Goal: Information Seeking & Learning: Learn about a topic

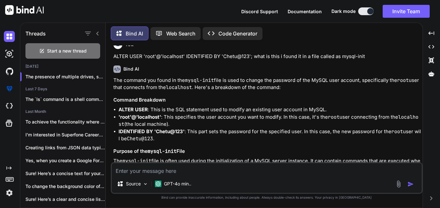
scroll to position [2089, 0]
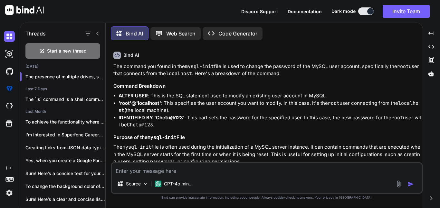
drag, startPoint x: 132, startPoint y: 113, endPoint x: 111, endPoint y: 58, distance: 59.0
click at [111, 58] on div "You command to see there is sql install in you copmputer or not Bind AI To chec…" at bounding box center [267, 126] width 312 height 162
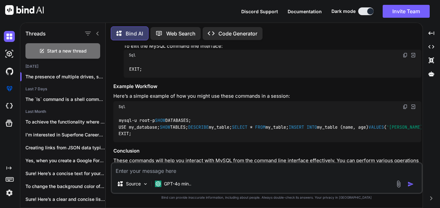
scroll to position [1917, 0]
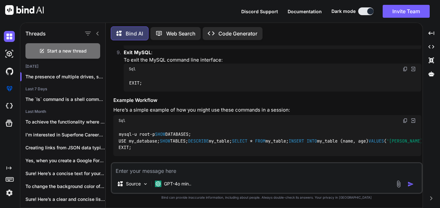
drag, startPoint x: 288, startPoint y: 91, endPoint x: 130, endPoint y: 94, distance: 158.1
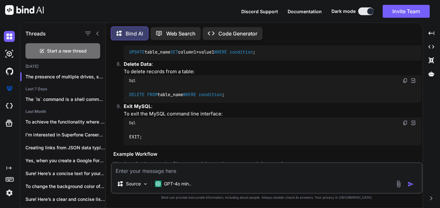
scroll to position [1853, 0]
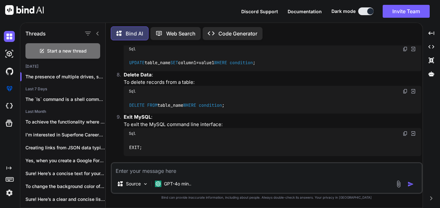
drag, startPoint x: 319, startPoint y: 112, endPoint x: 126, endPoint y: 114, distance: 192.9
click at [126, 29] on div "INSERT INTO table_name (column1, column2) VALUES (value1, value2);" at bounding box center [272, 20] width 297 height 17
click at [197, 12] on div "Sql" at bounding box center [272, 6] width 297 height 11
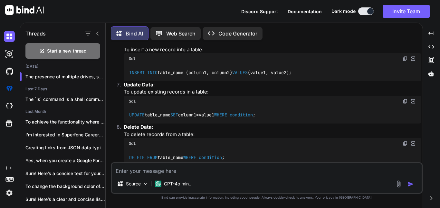
scroll to position [1788, 0]
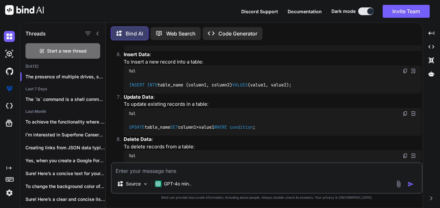
drag, startPoint x: 196, startPoint y: 135, endPoint x: 137, endPoint y: 129, distance: 59.8
click at [128, 51] on div "SELECT * FROM table_name;" at bounding box center [272, 42] width 297 height 17
click at [144, 51] on div "SELECT * FROM table_name;" at bounding box center [272, 42] width 297 height 17
click at [202, 51] on div "SELECT * FROM table_name;" at bounding box center [272, 42] width 297 height 17
drag, startPoint x: 187, startPoint y: 93, endPoint x: 129, endPoint y: 97, distance: 58.7
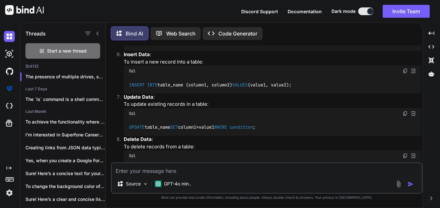
click at [129, 8] on div "DESCRIBE table_name;" at bounding box center [272, 0] width 297 height 17
click at [207, 8] on div "DESCRIBE table_name;" at bounding box center [272, 0] width 297 height 17
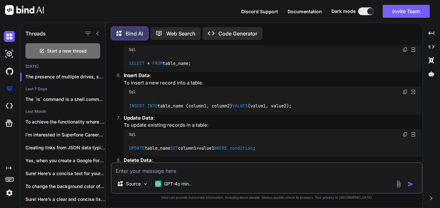
scroll to position [1767, 0]
drag, startPoint x: 166, startPoint y: 71, endPoint x: 125, endPoint y: 73, distance: 40.9
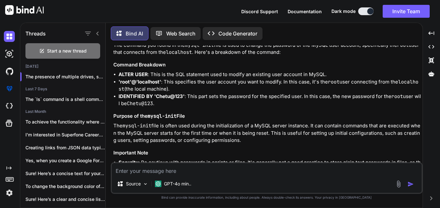
scroll to position [2089, 0]
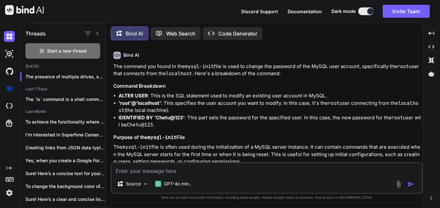
drag, startPoint x: 135, startPoint y: 116, endPoint x: 118, endPoint y: 57, distance: 60.9
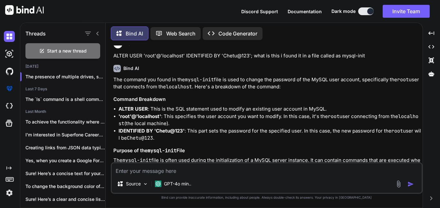
scroll to position [2068, 0]
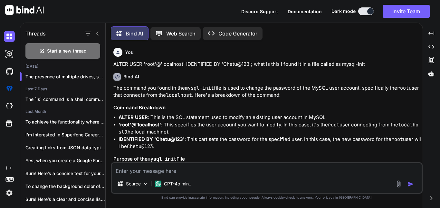
drag, startPoint x: 119, startPoint y: 77, endPoint x: 141, endPoint y: 139, distance: 66.6
drag, startPoint x: 133, startPoint y: 137, endPoint x: 119, endPoint y: 80, distance: 58.3
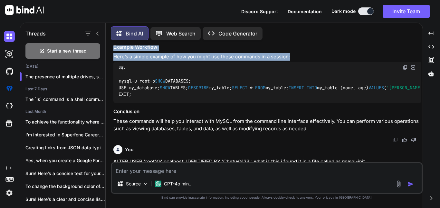
scroll to position [1950, 0]
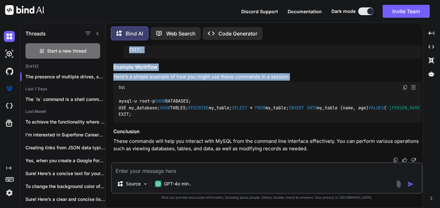
drag, startPoint x: 296, startPoint y: 54, endPoint x: 115, endPoint y: 127, distance: 195.1
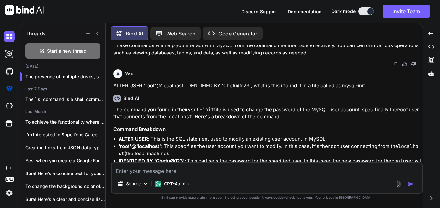
scroll to position [2047, 0]
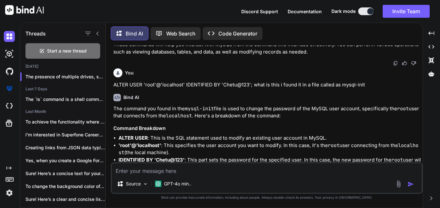
click at [189, 169] on textarea at bounding box center [267, 169] width 310 height 12
type textarea "Tell me what best thing you can generate"
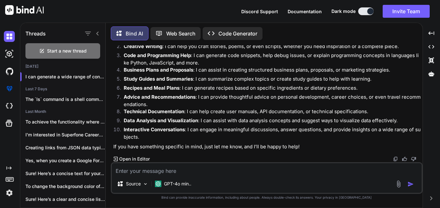
scroll to position [2726, 0]
click at [189, 174] on textarea at bounding box center [267, 169] width 310 height 12
type textarea "you are only predicting model"
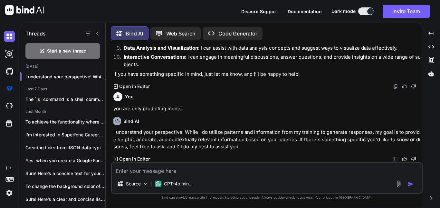
scroll to position [2799, 0]
click at [267, 167] on textarea at bounding box center [267, 169] width 310 height 12
